Goal: Check status: Check status

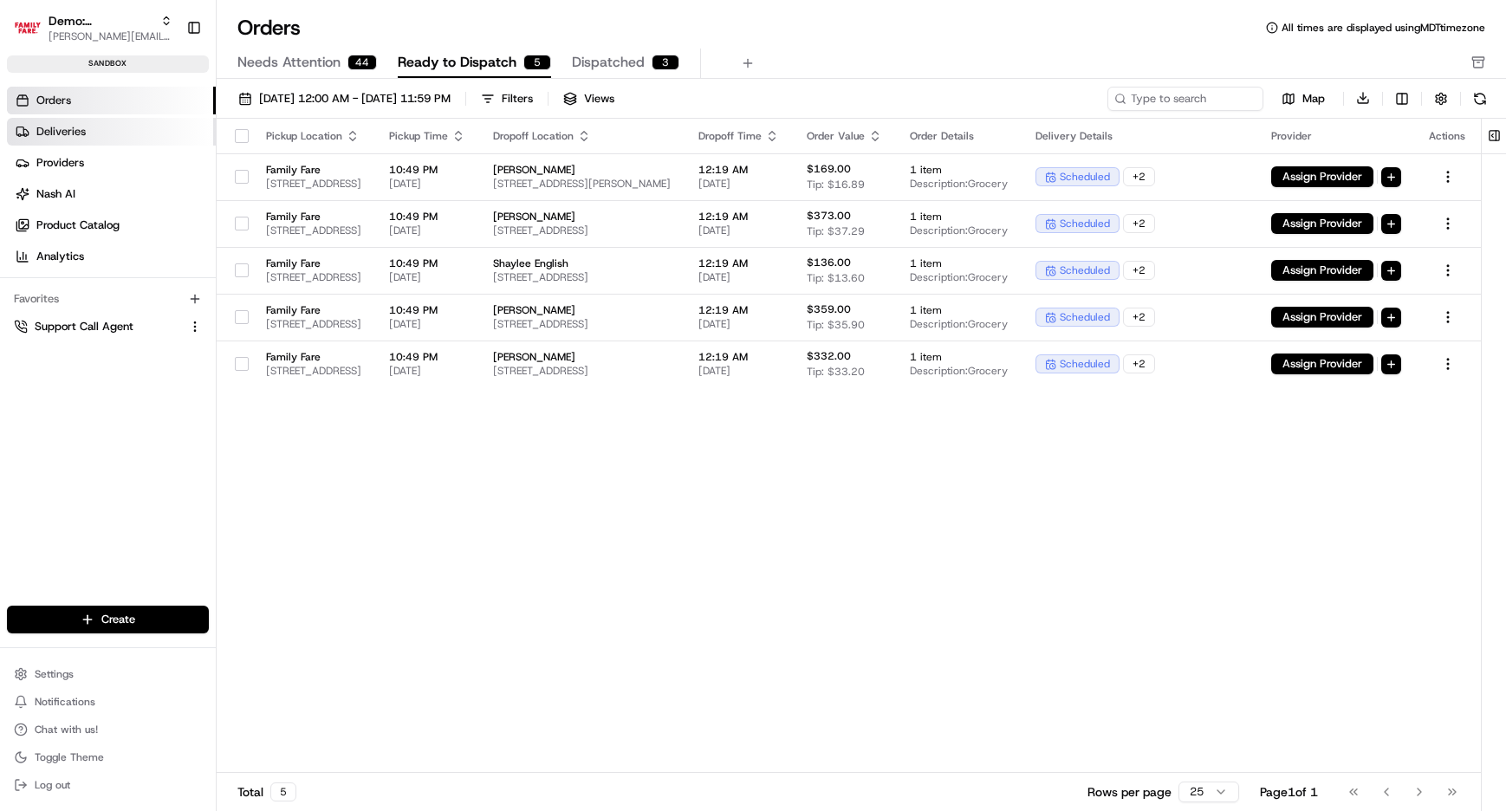
click at [68, 127] on span "Deliveries" at bounding box center [60, 132] width 49 height 16
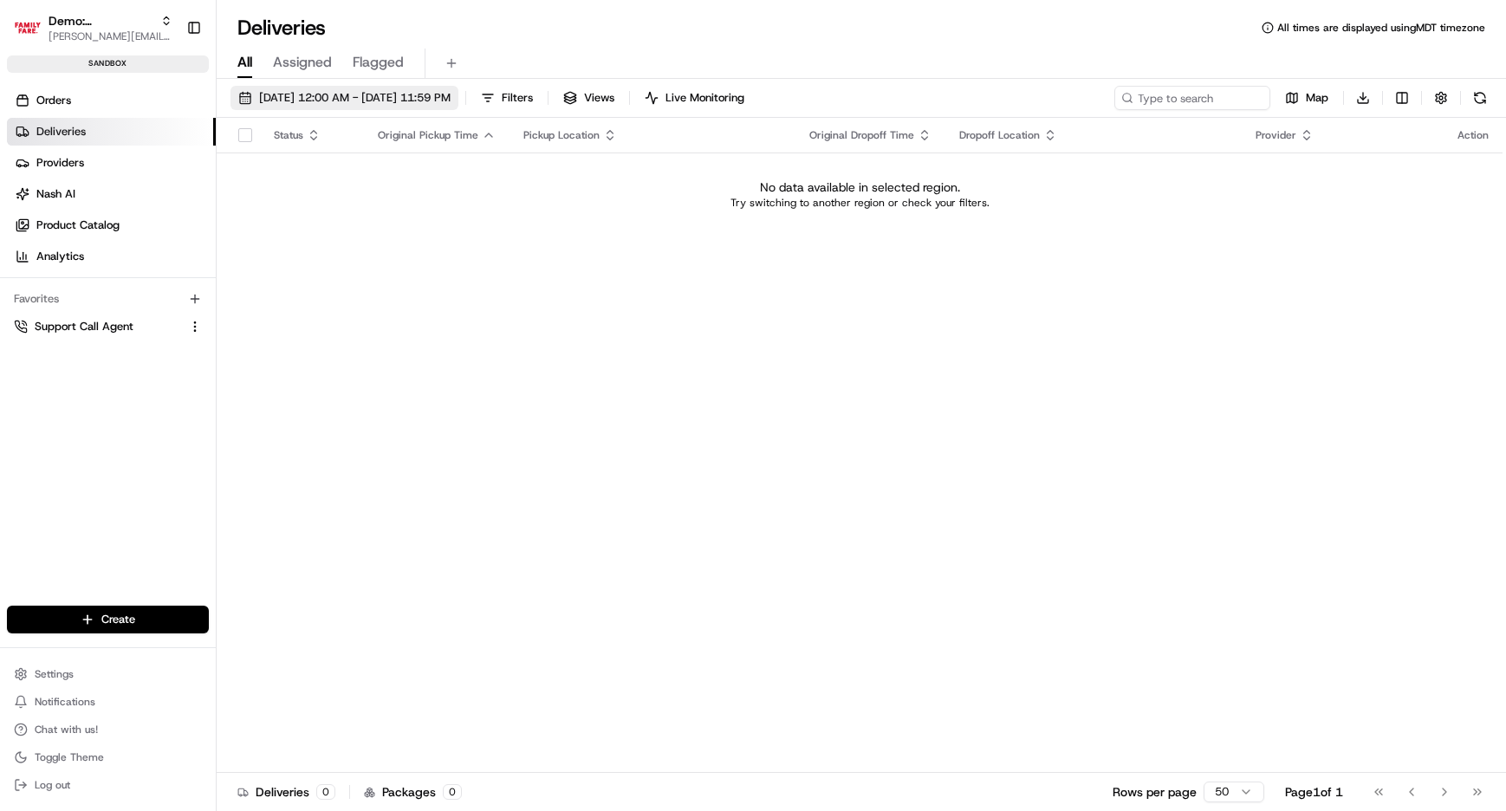
click at [366, 99] on span "08/20/2025 12:00 AM - 08/20/2025 11:59 PM" at bounding box center [355, 98] width 192 height 16
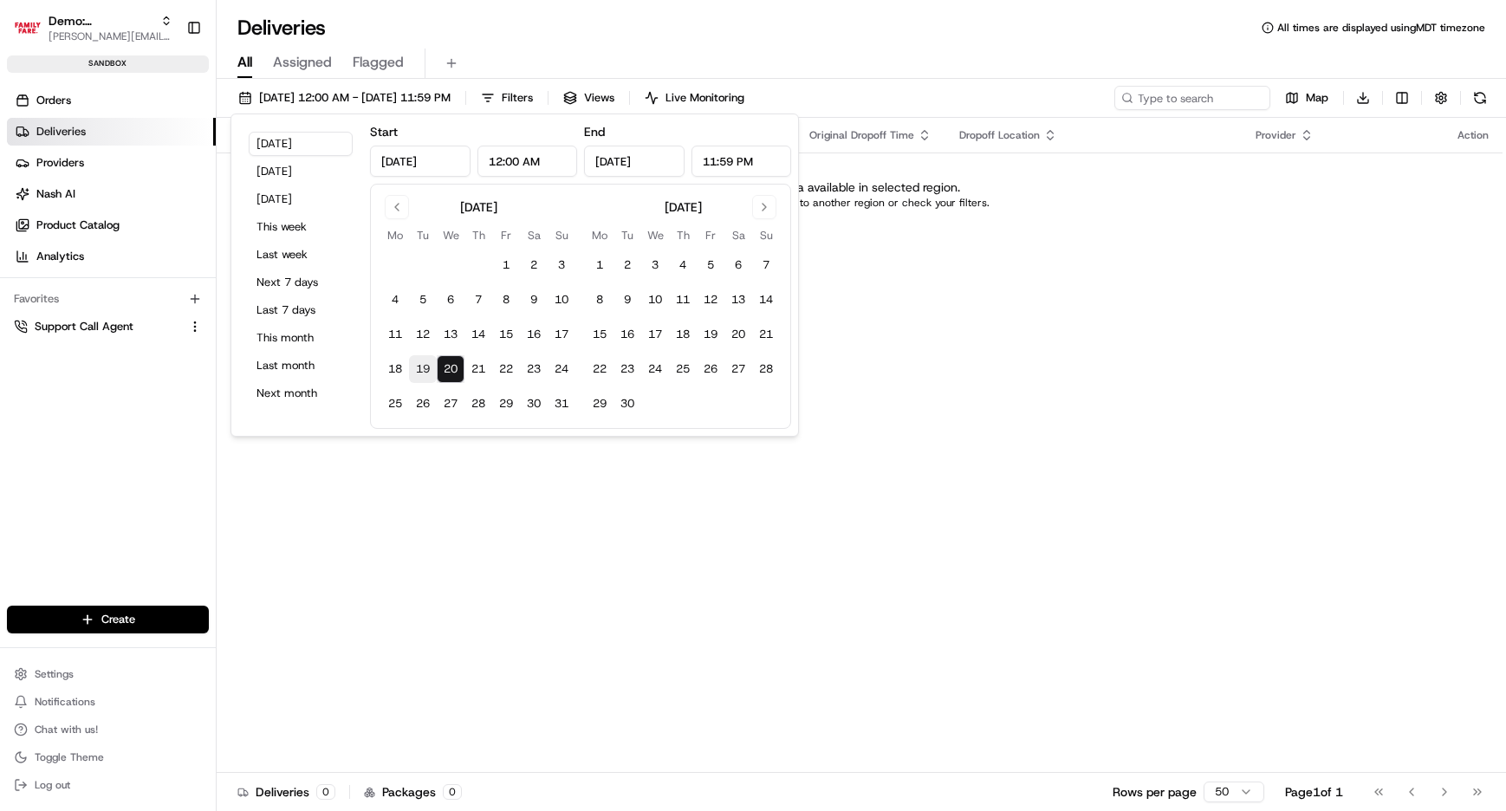
click at [428, 363] on button "19" at bounding box center [423, 369] width 28 height 28
type input "Aug 19, 2025"
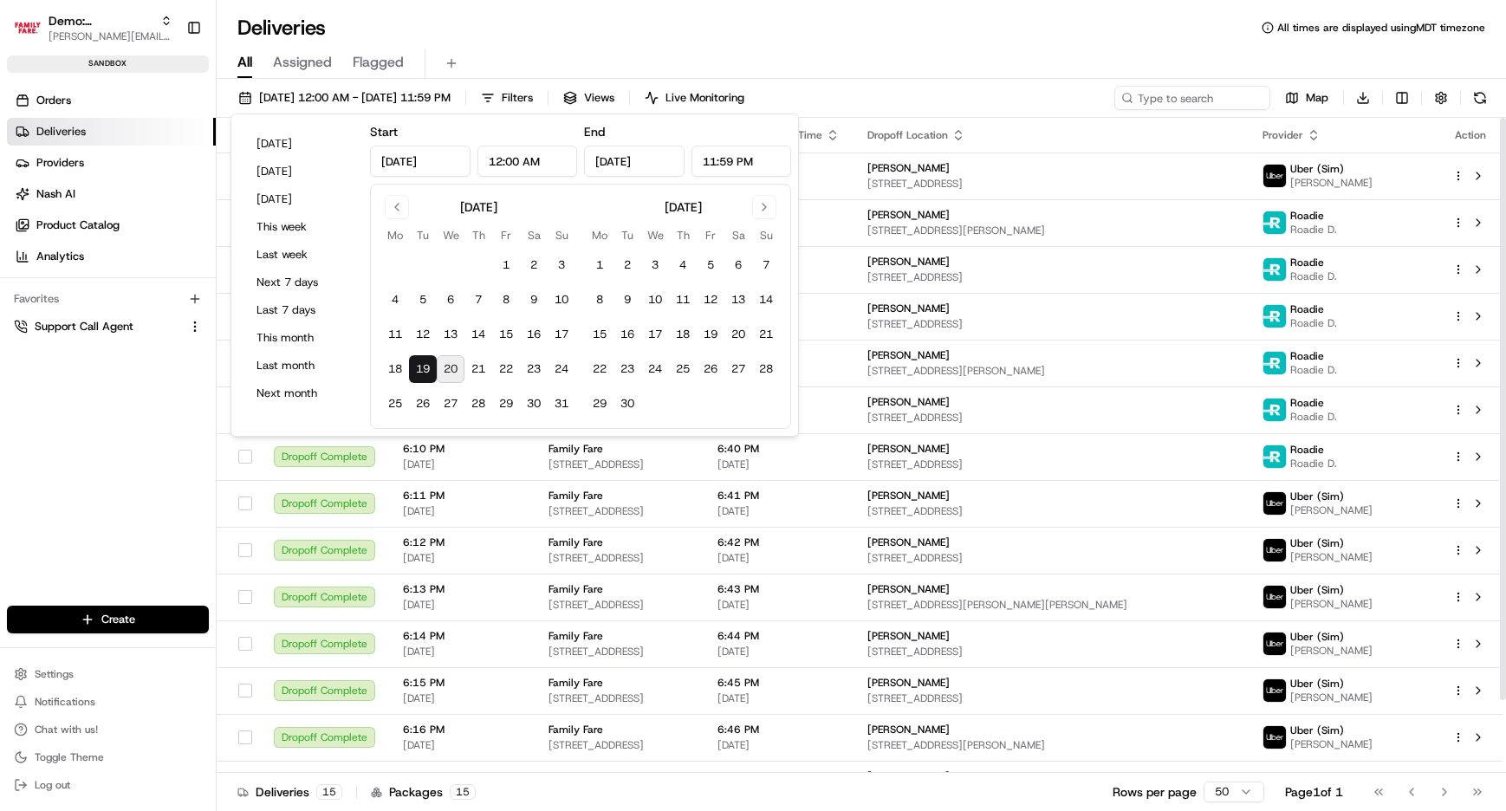
click at [1058, 84] on div "08/19/2025 12:00 AM - 08/19/2025 11:59 PM Filters Views Live Monitoring Map Dow…" at bounding box center [862, 447] width 1290 height 736
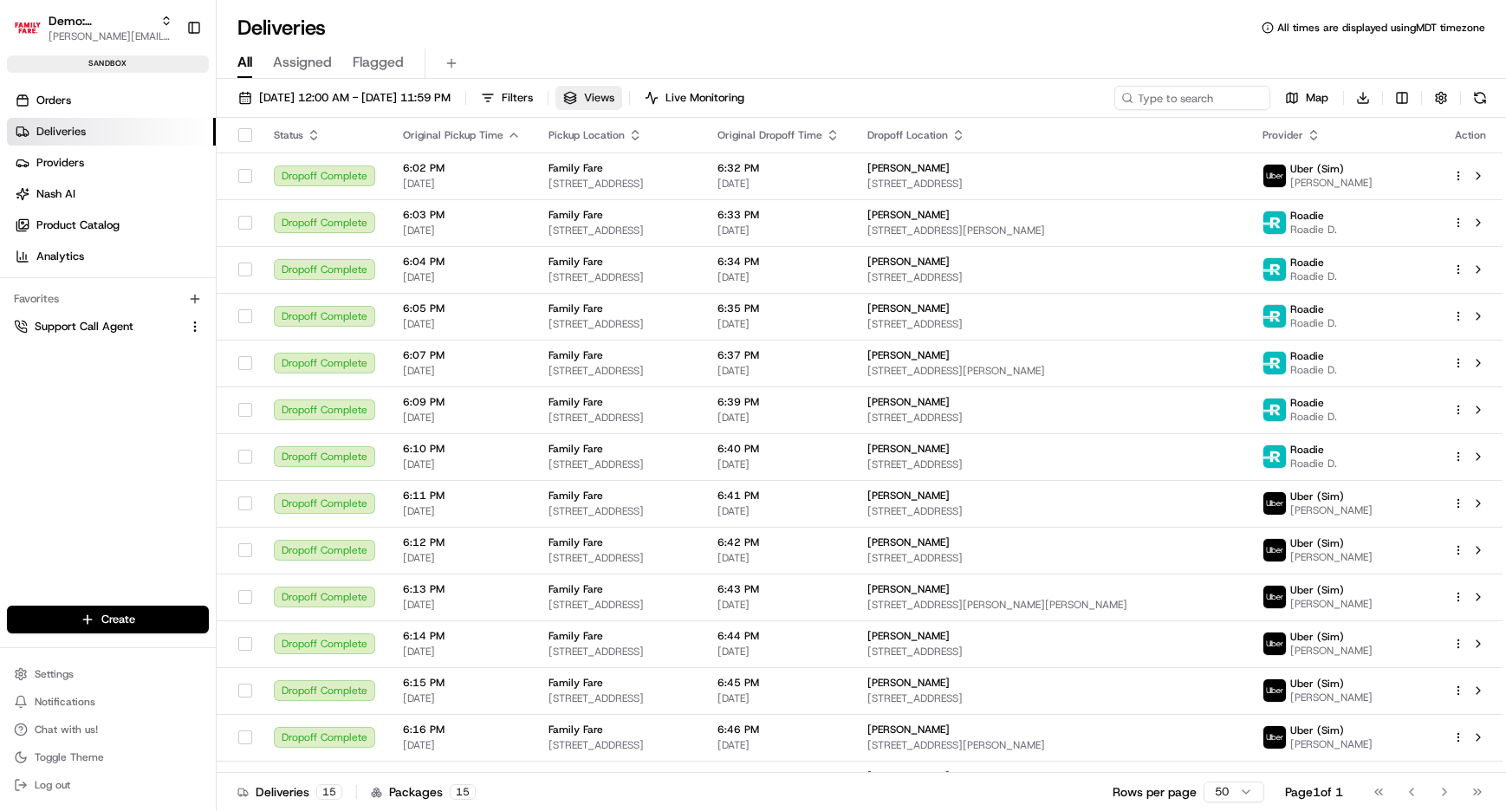
click at [622, 93] on button "Views" at bounding box center [589, 98] width 67 height 24
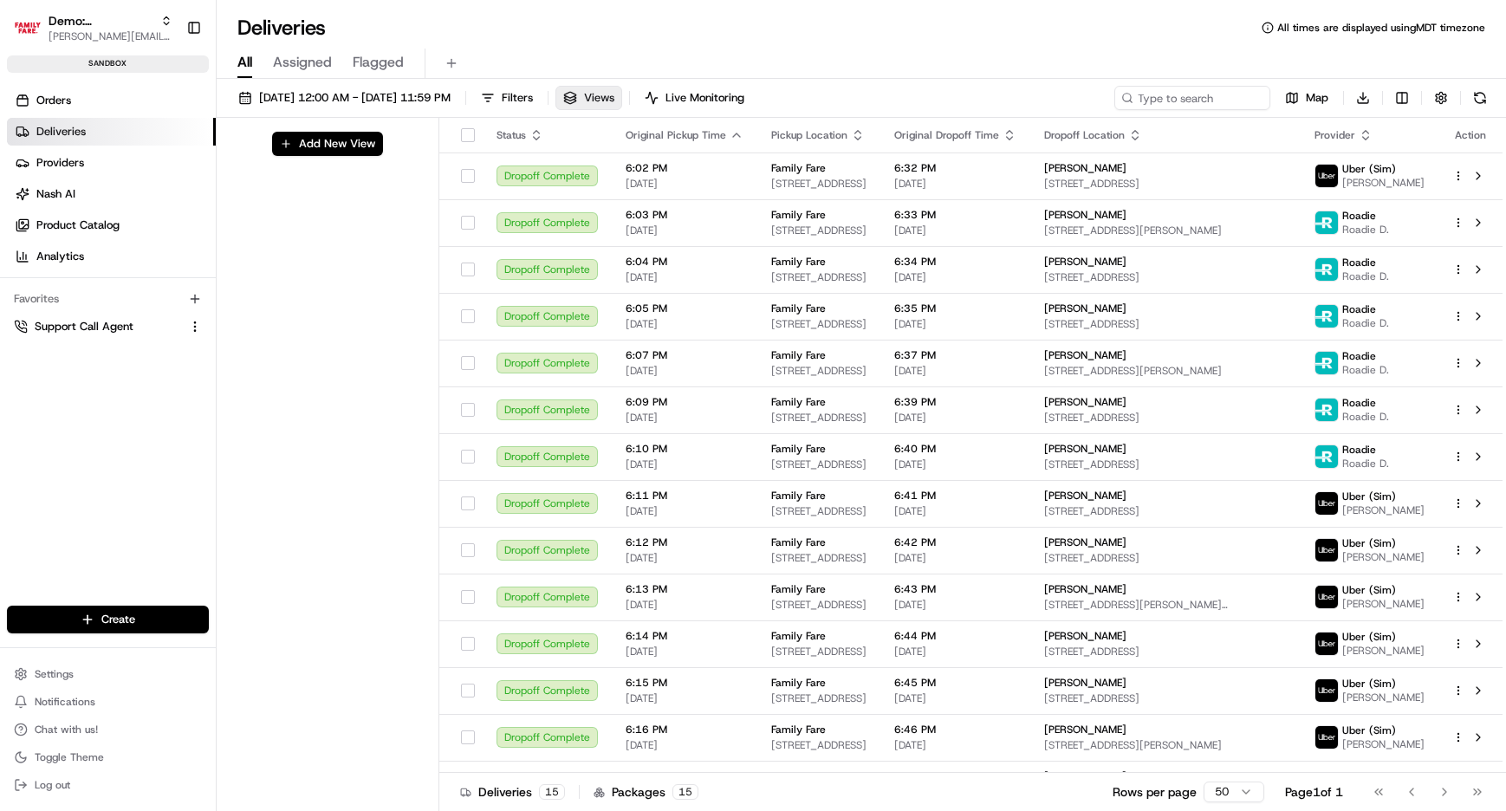
click at [622, 93] on button "Views" at bounding box center [589, 98] width 67 height 24
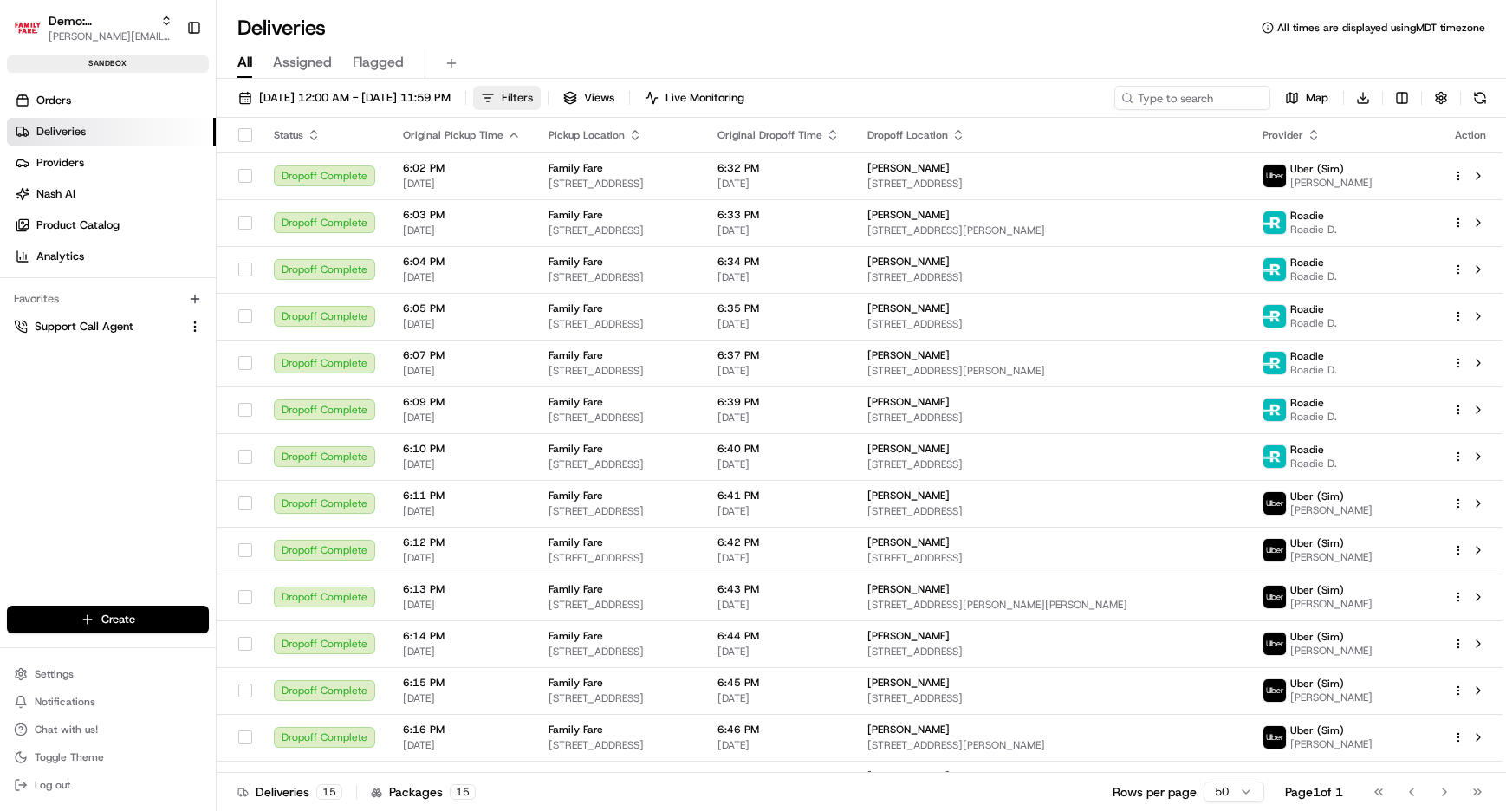
click at [533, 94] on span "Filters" at bounding box center [517, 98] width 31 height 16
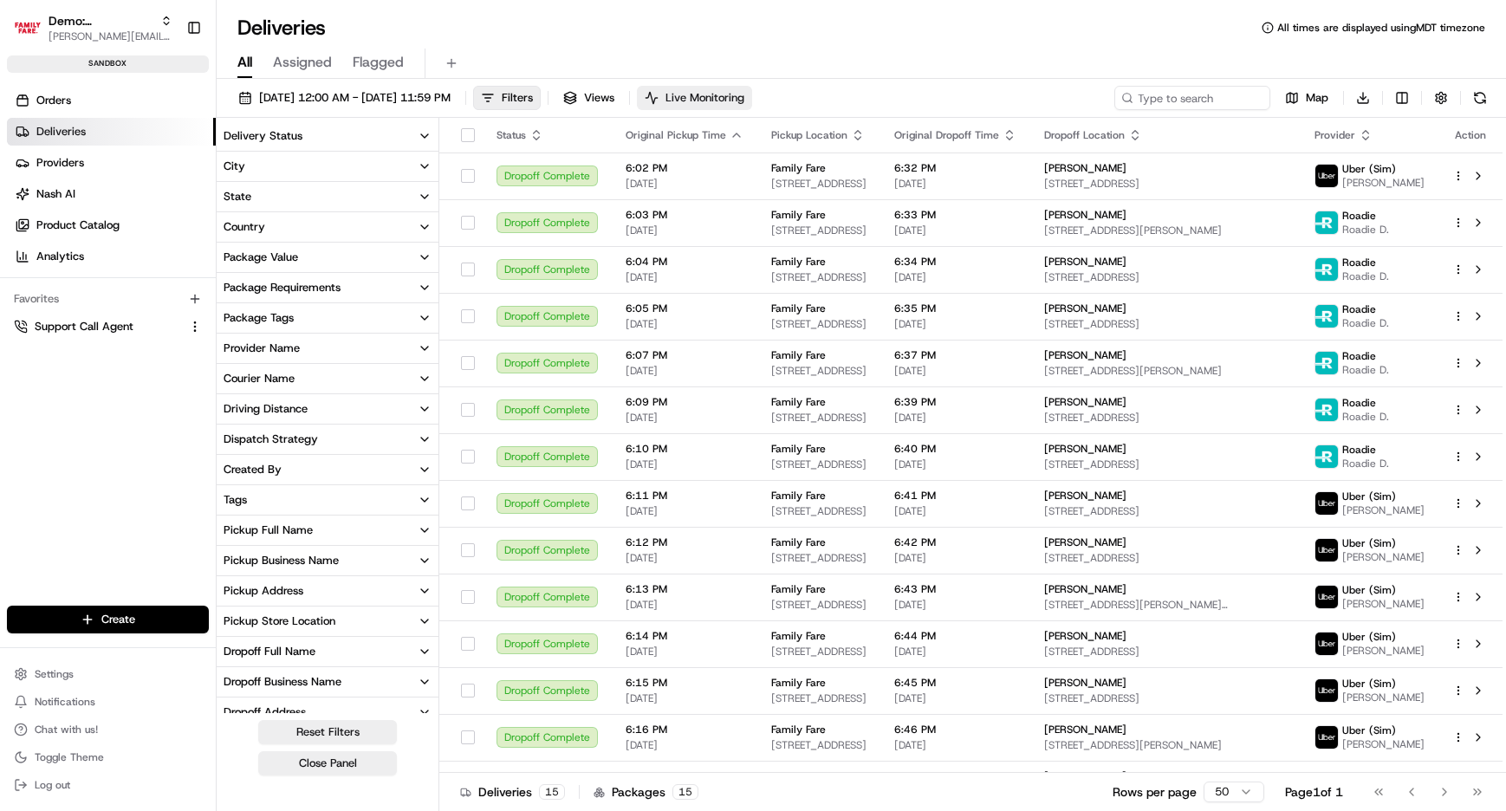
click at [745, 94] on span "Live Monitoring" at bounding box center [705, 98] width 79 height 16
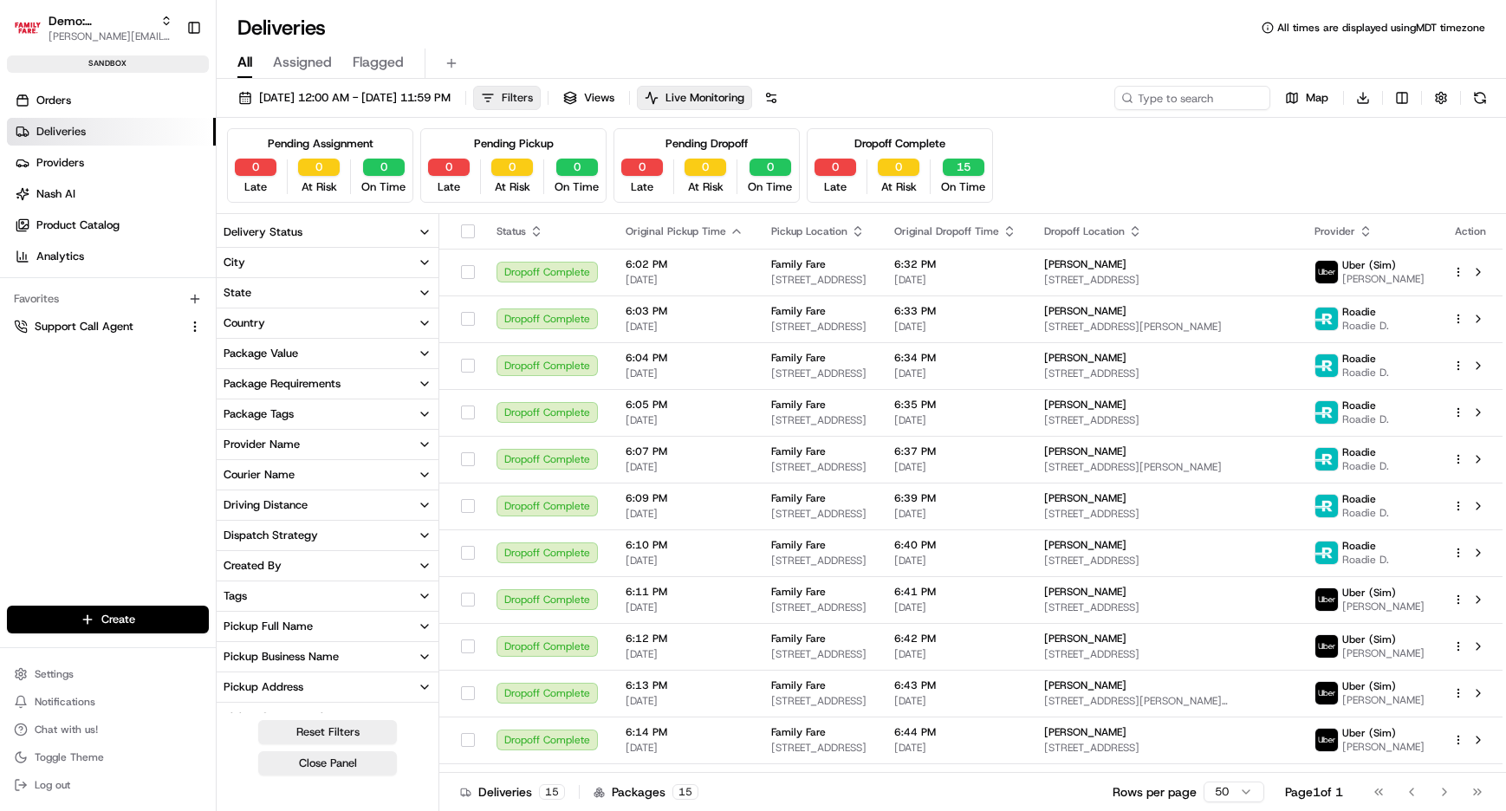
click at [541, 96] on button "Filters" at bounding box center [507, 98] width 68 height 24
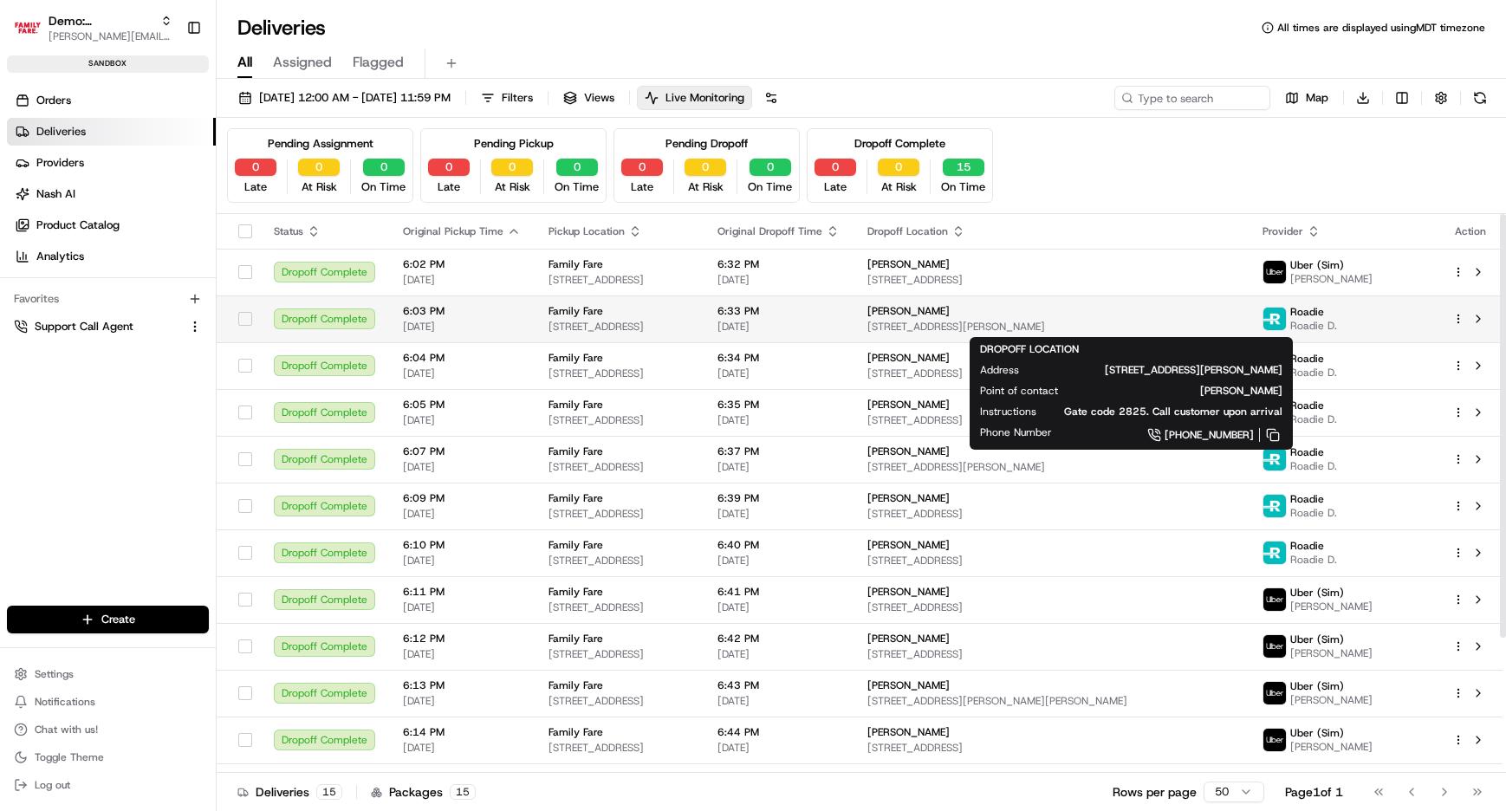
click at [1071, 313] on div "Melissa Winn" at bounding box center [1052, 311] width 368 height 14
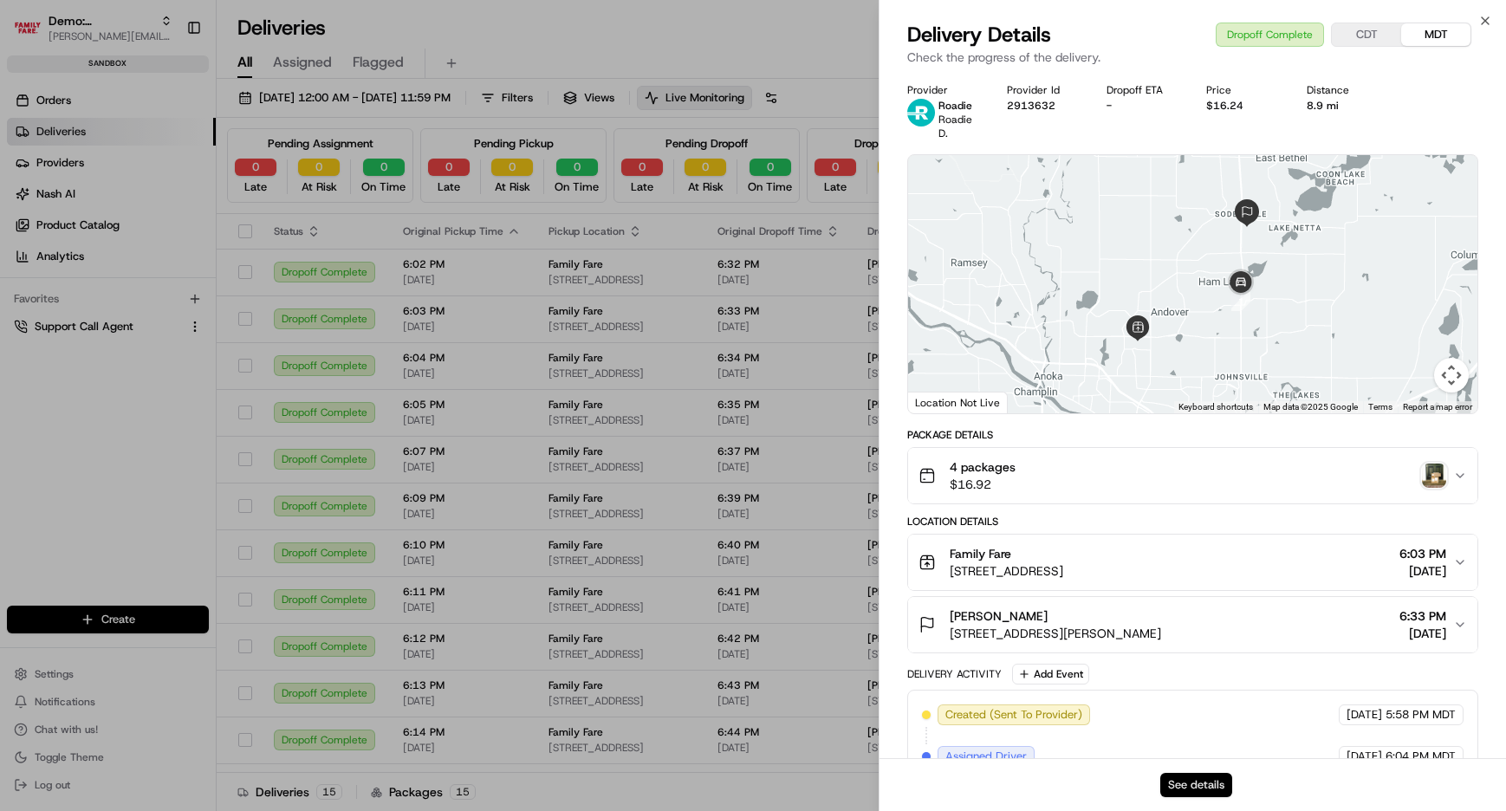
click at [1189, 784] on button "See details" at bounding box center [1197, 785] width 72 height 24
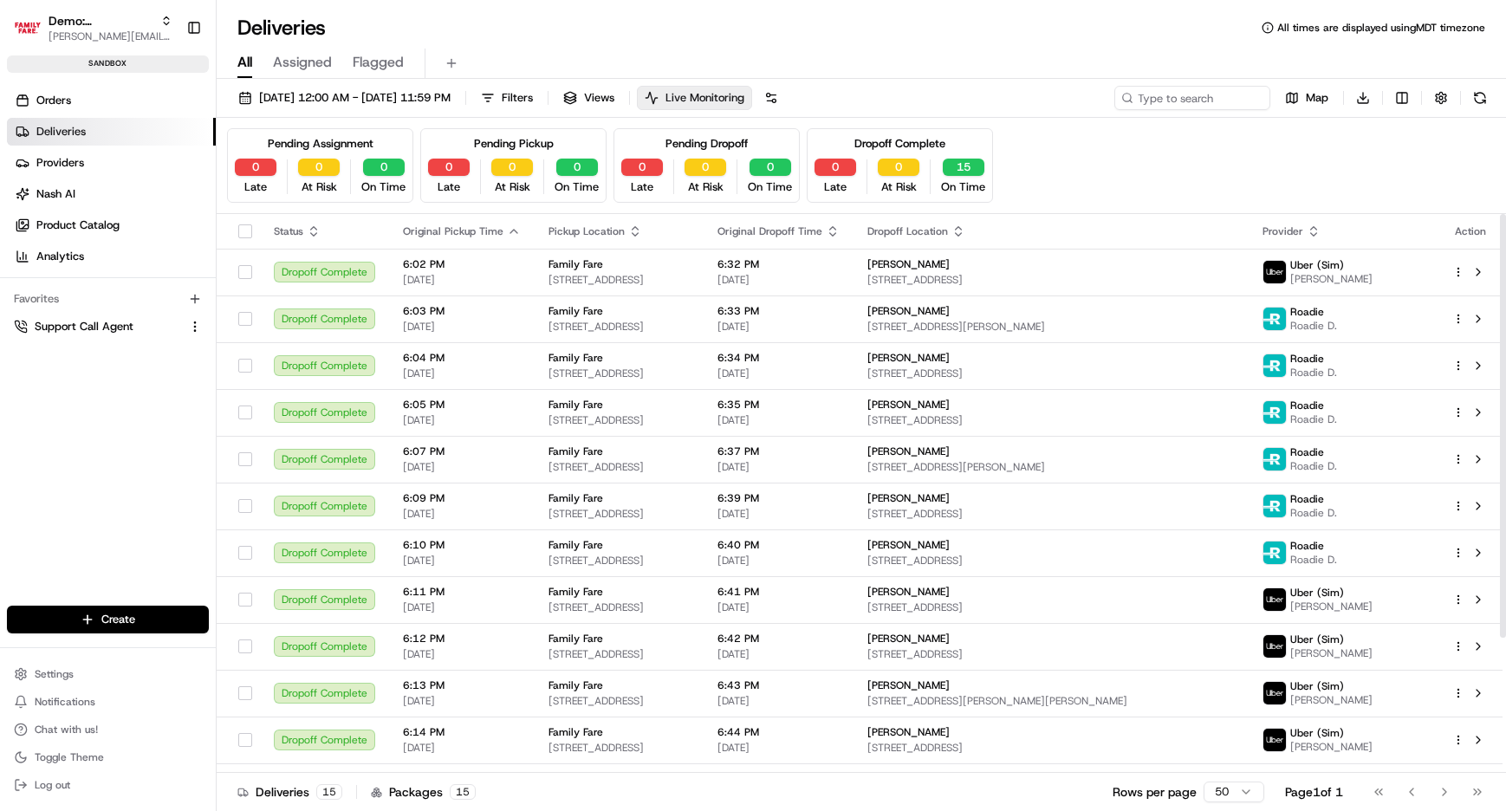
click at [745, 94] on span "Live Monitoring" at bounding box center [705, 98] width 79 height 16
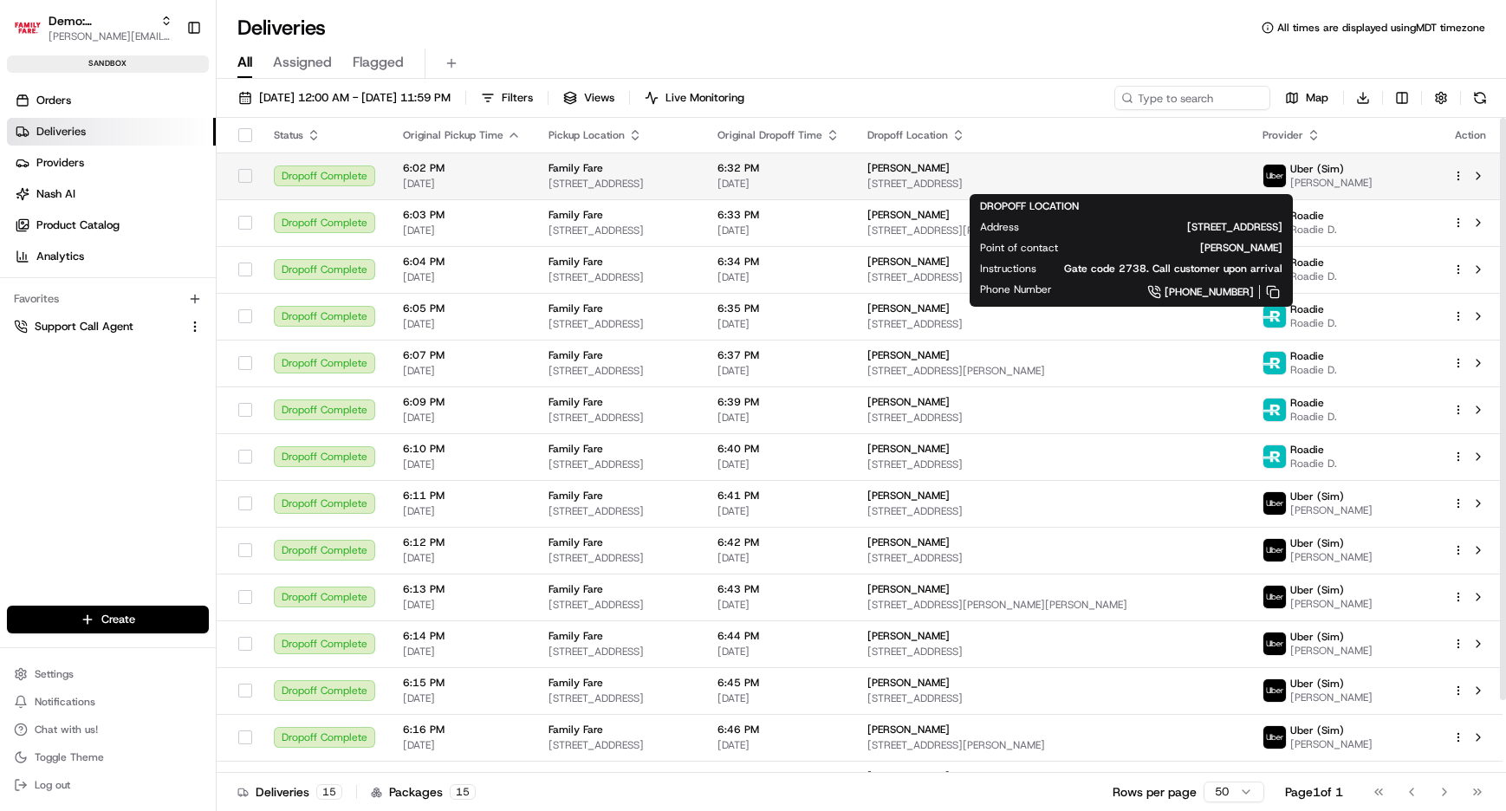
click at [950, 166] on span "[PERSON_NAME]" at bounding box center [909, 168] width 82 height 14
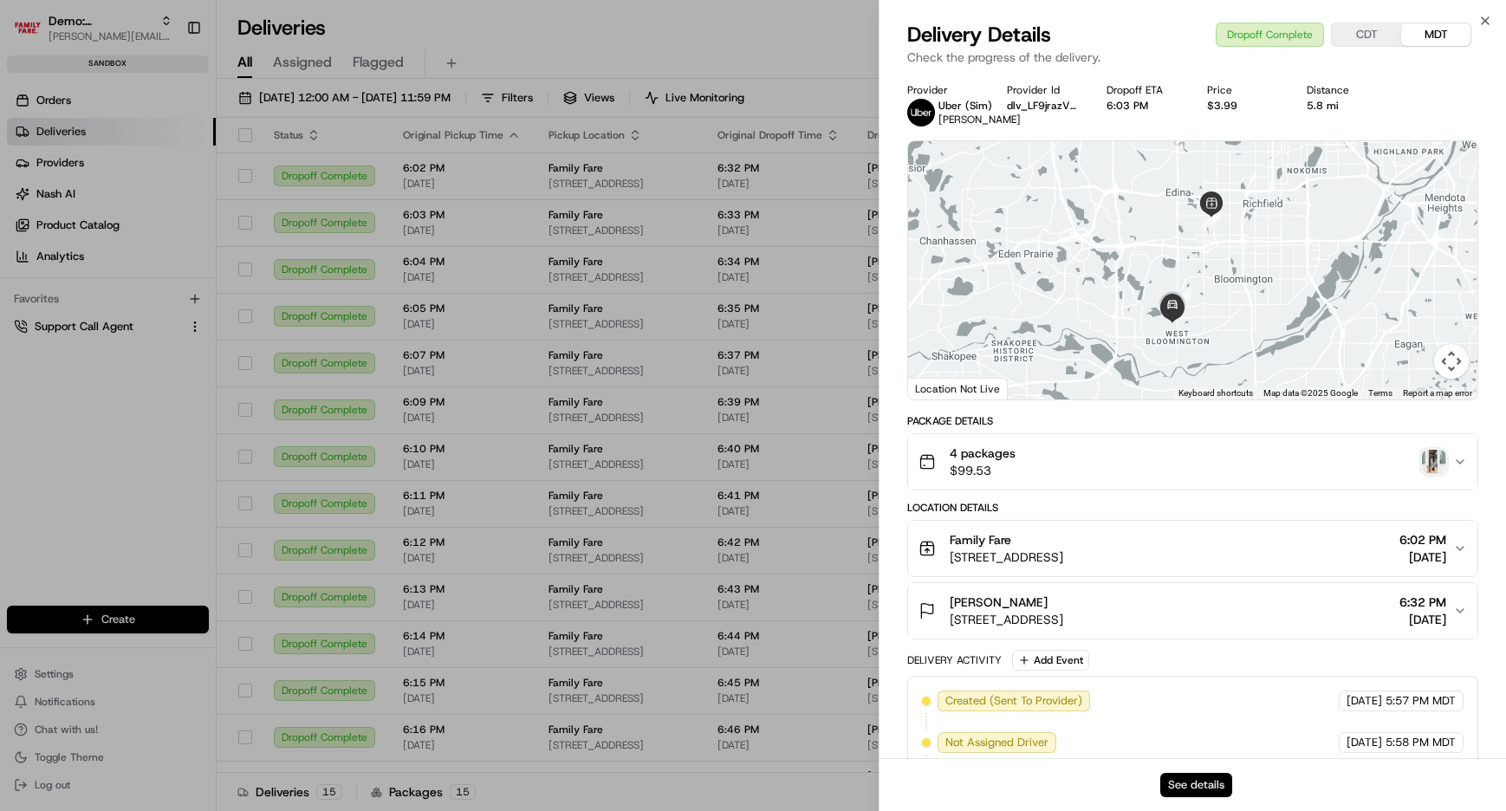
click at [1182, 782] on button "See details" at bounding box center [1197, 785] width 72 height 24
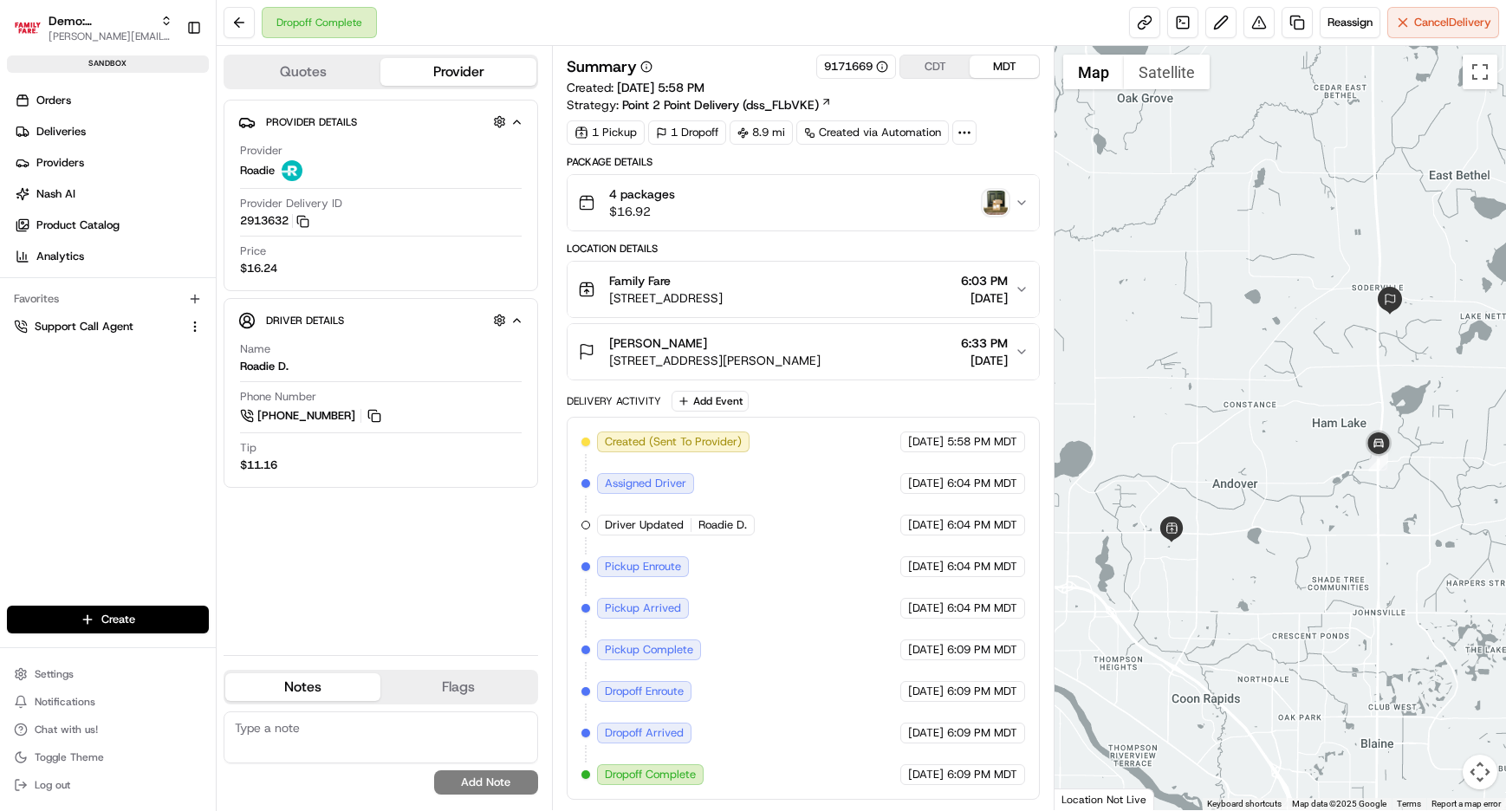
click at [1002, 207] on img "button" at bounding box center [996, 203] width 24 height 24
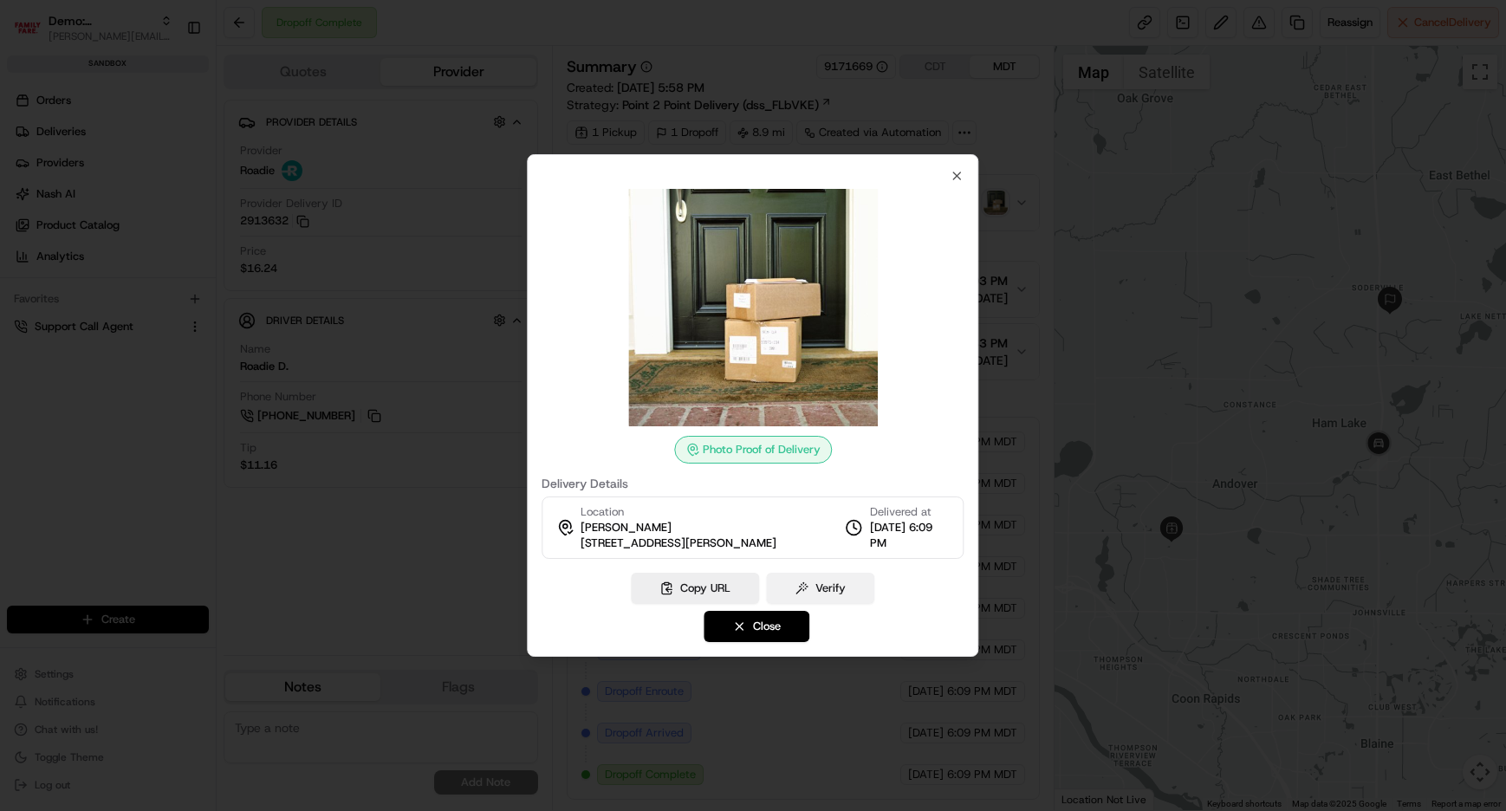
click at [847, 595] on button "Verify" at bounding box center [820, 588] width 108 height 31
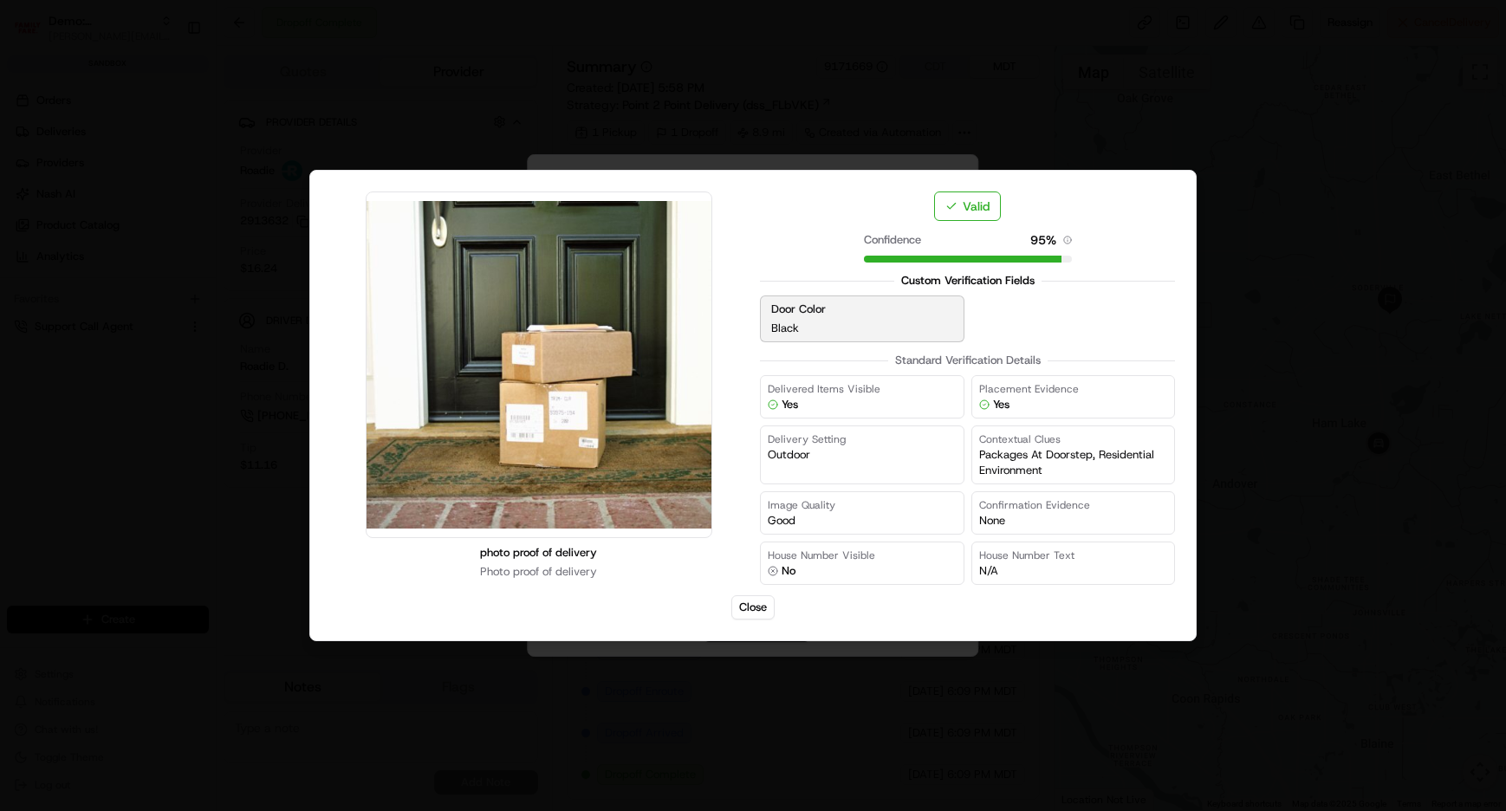
click at [1260, 139] on div at bounding box center [753, 405] width 1506 height 811
click at [742, 610] on button "Close" at bounding box center [753, 607] width 43 height 24
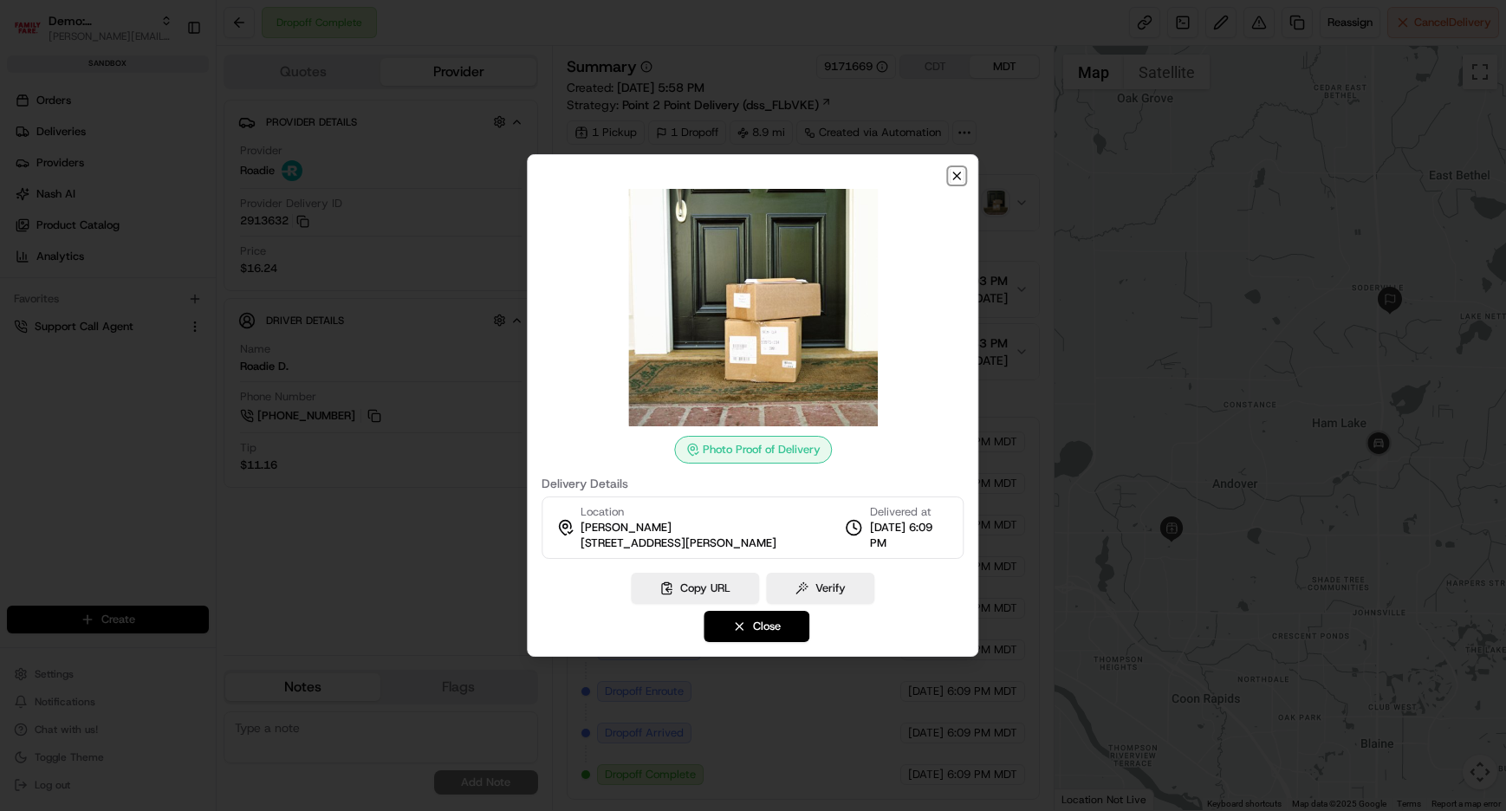
click at [957, 169] on icon "button" at bounding box center [958, 176] width 14 height 14
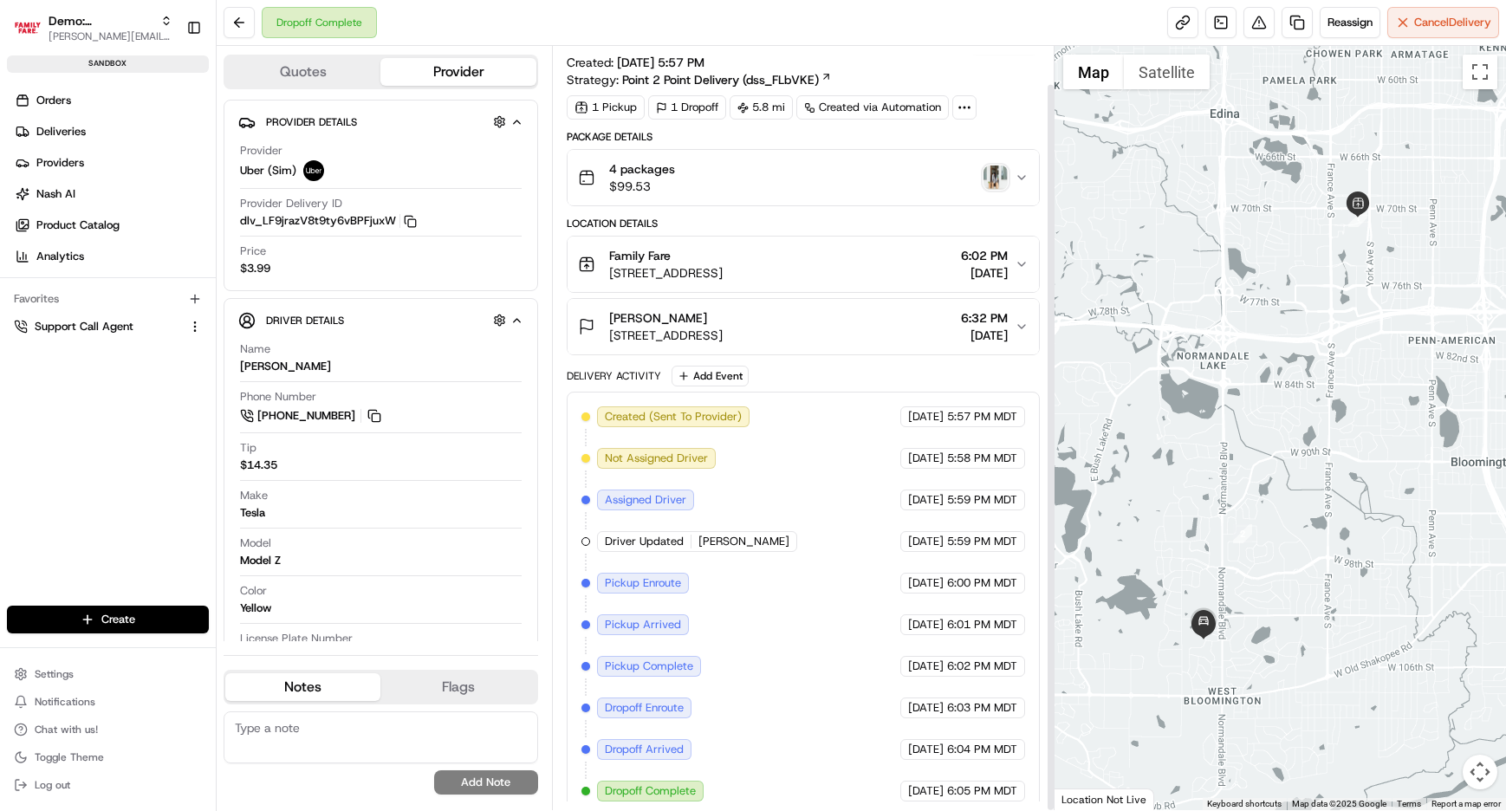
scroll to position [40, 0]
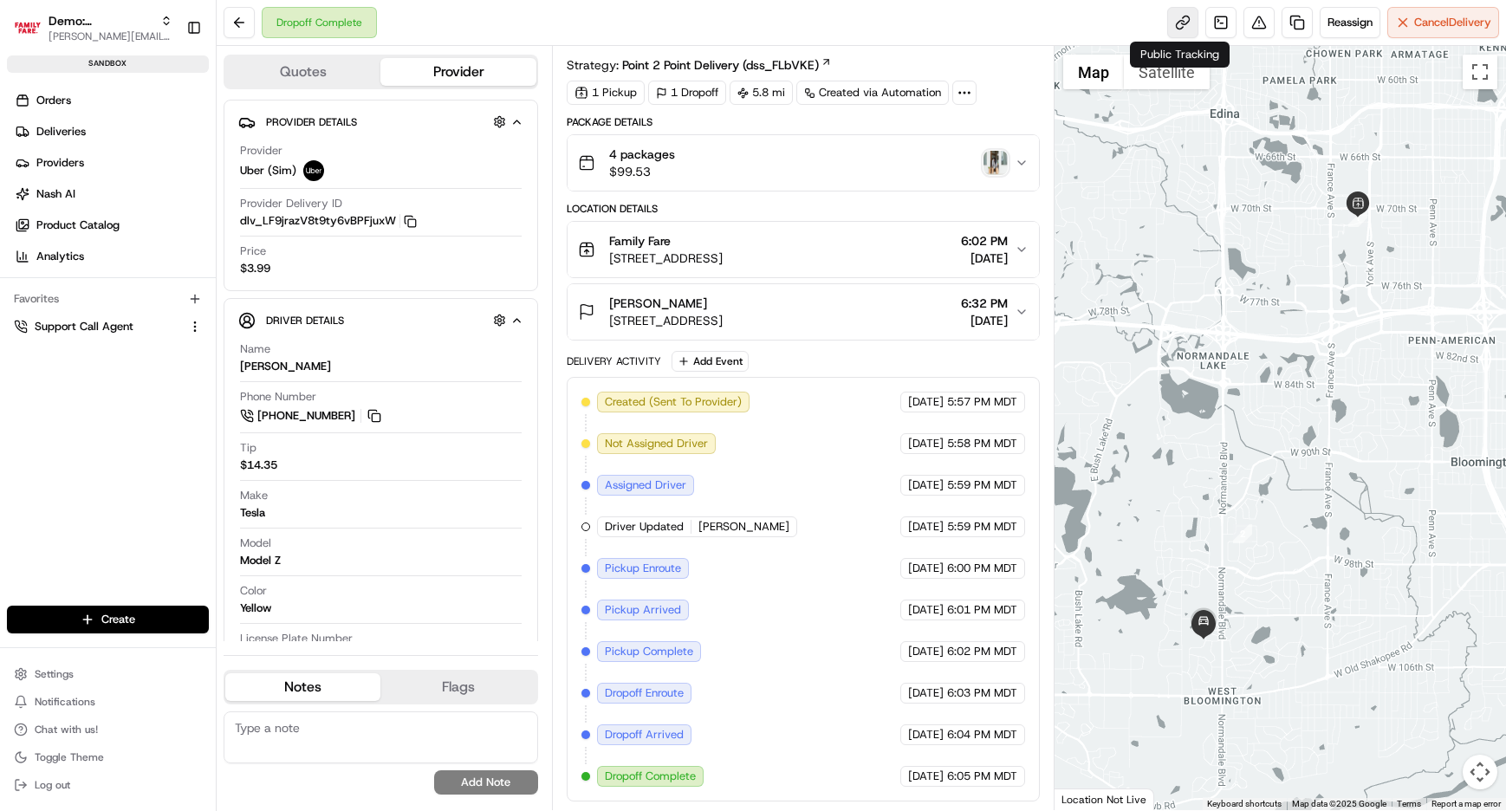
click at [1180, 24] on link at bounding box center [1183, 22] width 31 height 31
click at [42, 673] on span "Settings" at bounding box center [54, 674] width 39 height 14
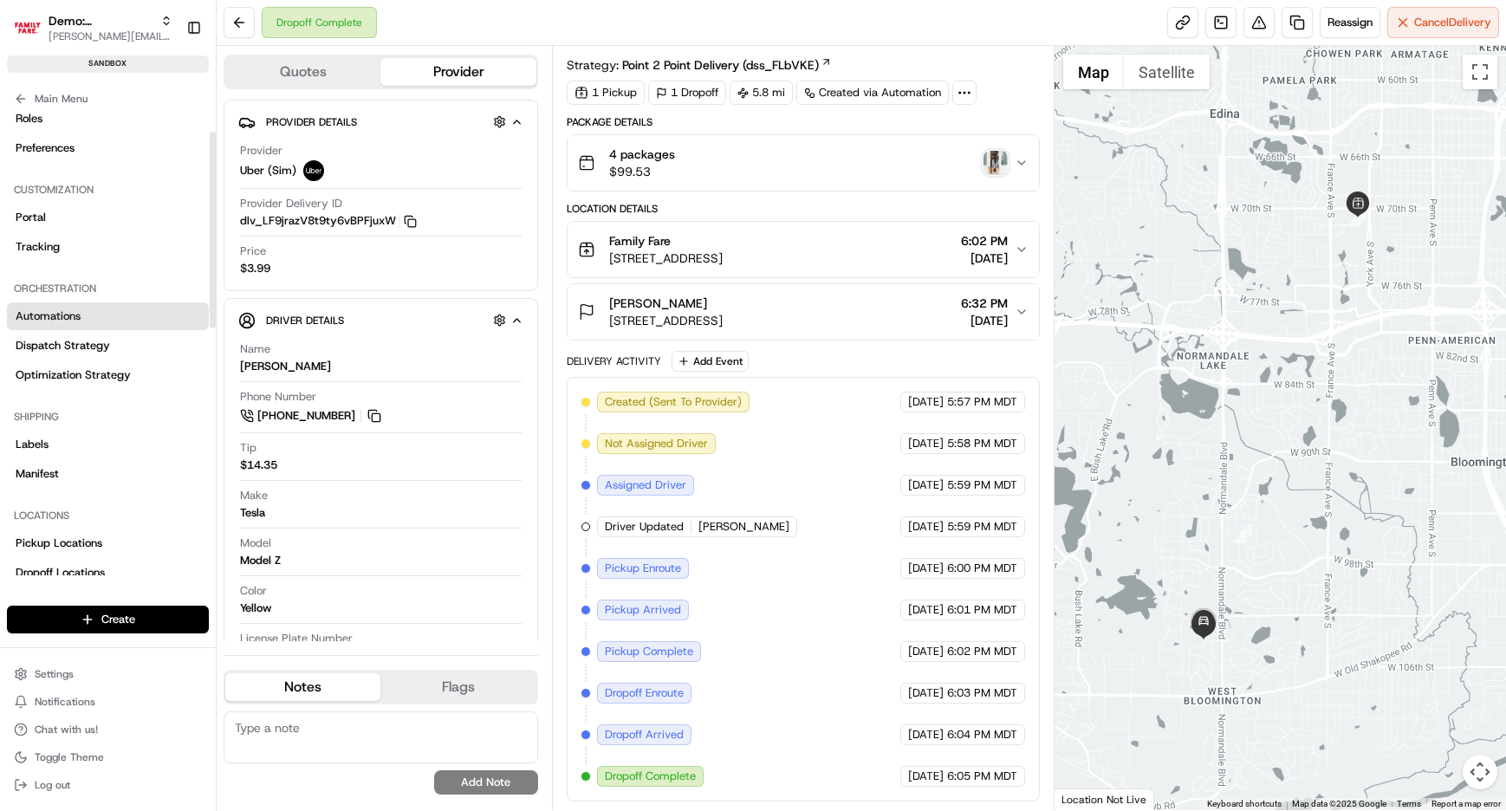
scroll to position [138, 0]
